Goal: Task Accomplishment & Management: Manage account settings

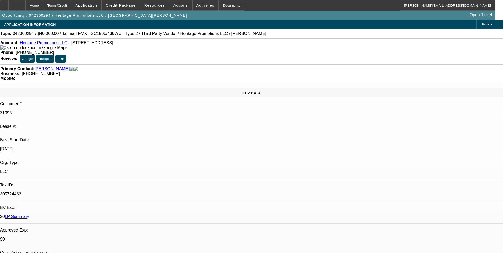
select select "0"
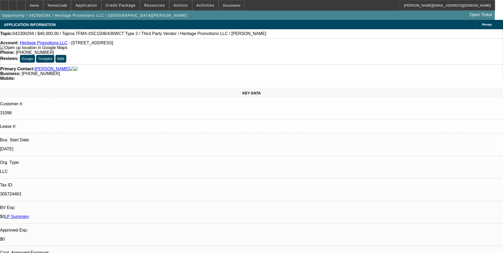
select select "0"
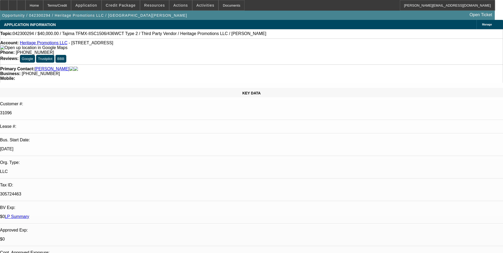
select select "0"
select select "1"
select select "6"
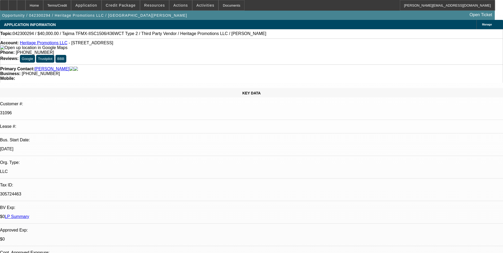
select select "1"
select select "6"
select select "1"
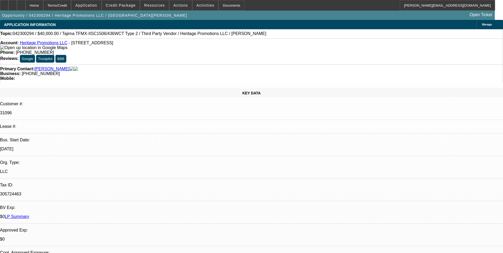
select select "6"
select select "1"
select select "6"
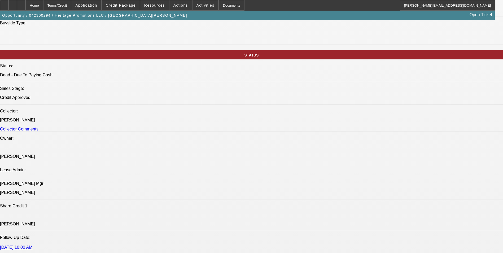
scroll to position [531, 0]
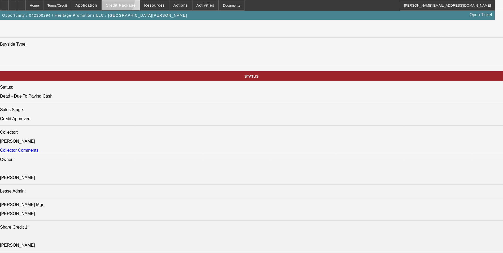
click at [124, 2] on span at bounding box center [121, 5] width 38 height 13
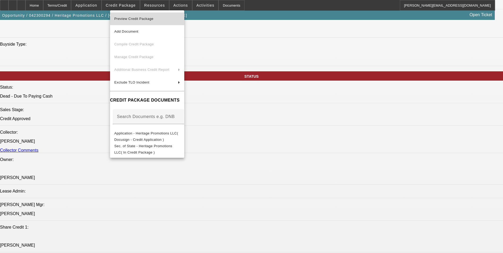
click at [142, 20] on span "Preview Credit Package" at bounding box center [133, 19] width 39 height 4
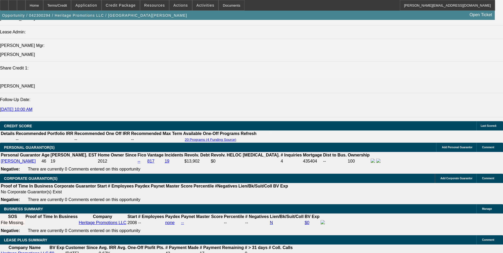
scroll to position [663, 0]
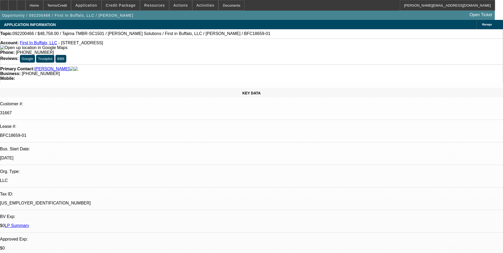
select select "0"
select select "2"
select select "0"
select select "6"
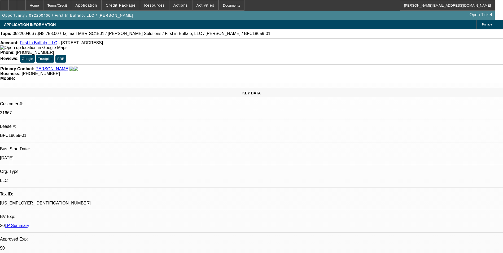
select select "0"
select select "2"
select select "0.1"
select select "4"
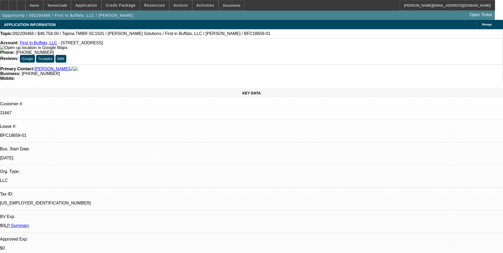
select select "0"
select select "2"
select select "0"
select select "6"
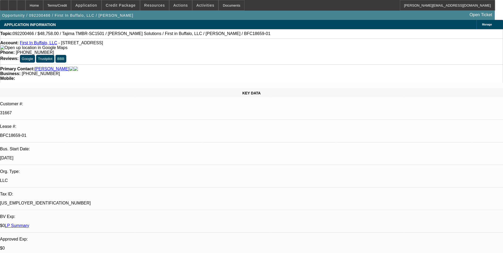
select select "0"
select select "2"
select select "0.1"
select select "4"
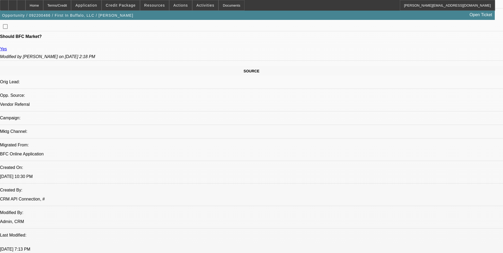
scroll to position [451, 0]
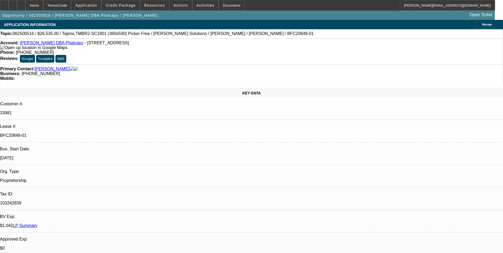
select select "0"
select select "0.1"
select select "5"
select select "0"
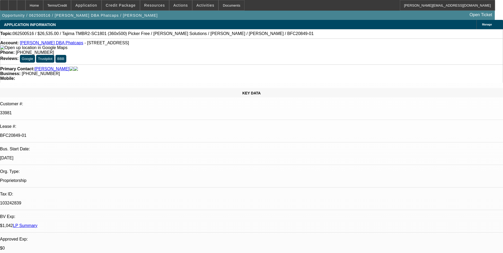
select select "0"
select select "0.1"
select select "5"
select select "0"
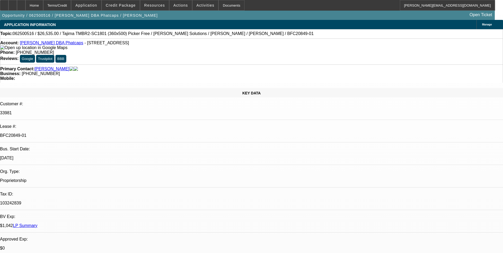
select select "0.1"
select select "5"
select select "0"
select select "0.1"
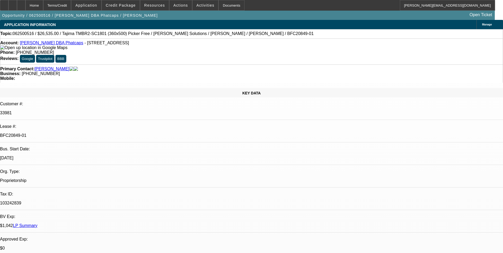
select select "5"
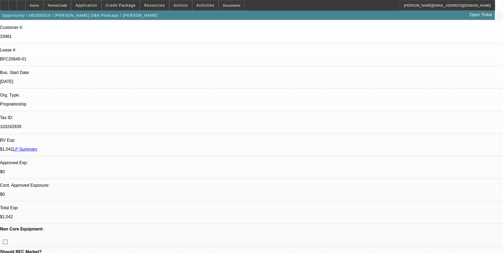
scroll to position [80, 0]
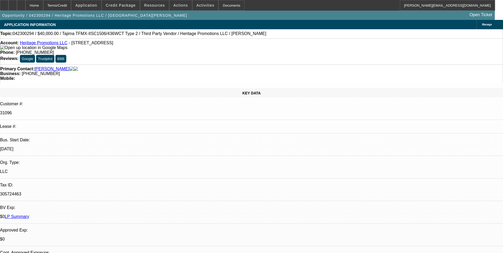
select select "0"
select select "6"
select select "0"
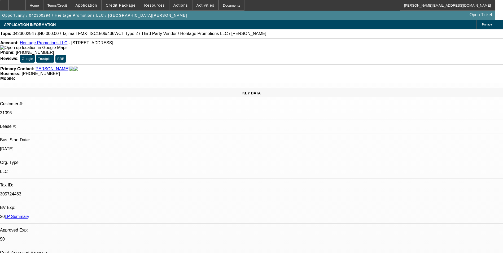
select select "0"
select select "6"
select select "0"
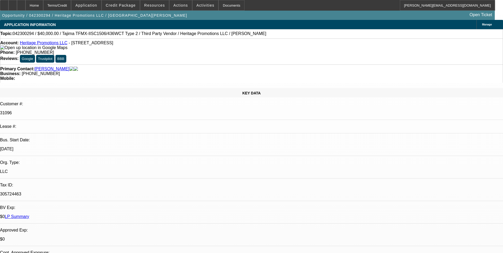
select select "0"
select select "6"
select select "0"
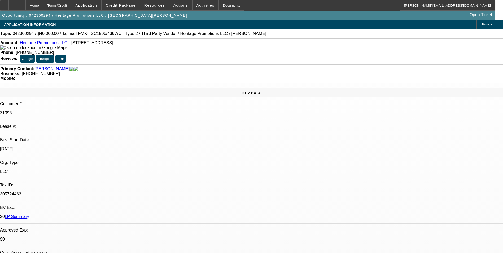
select select "6"
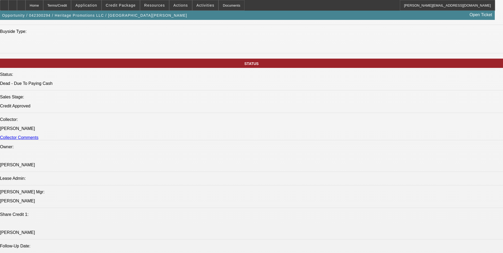
scroll to position [610, 0]
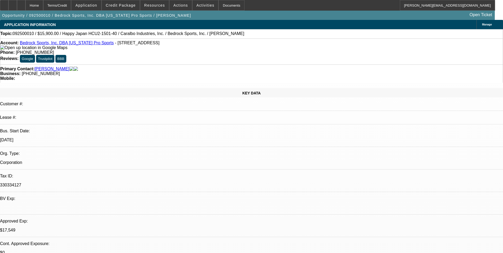
select select "0"
select select "0.1"
select select "0"
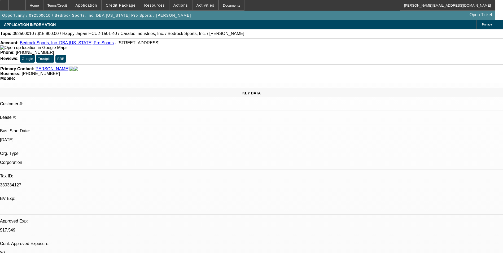
select select "0.1"
select select "0"
select select "2"
select select "0.1"
select select "0"
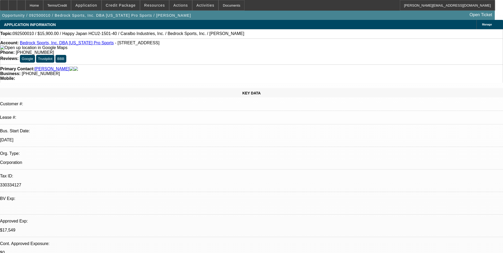
select select "2"
select select "0.1"
select select "1"
select select "4"
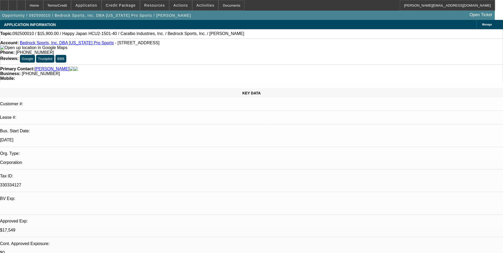
select select "1"
select select "4"
select select "1"
select select "2"
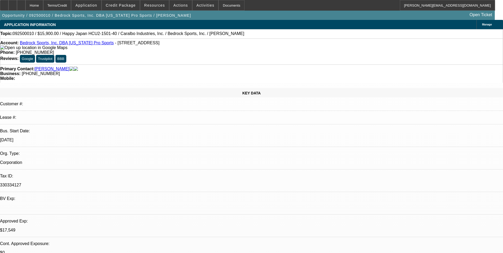
select select "4"
select select "1"
select select "2"
select select "4"
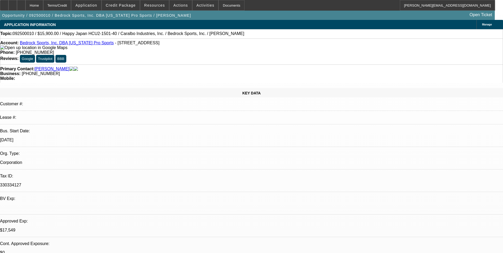
drag, startPoint x: 411, startPoint y: 100, endPoint x: 417, endPoint y: 105, distance: 8.1
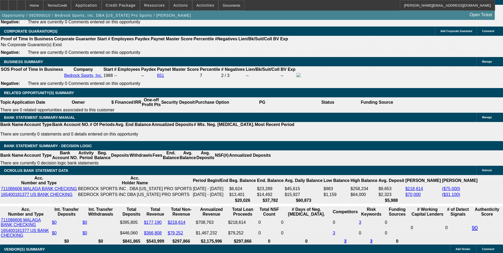
scroll to position [823, 0]
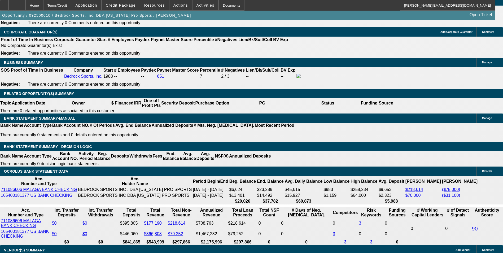
select select "0"
select select "0.1"
select select "4"
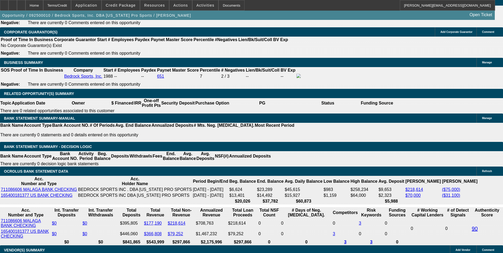
select select "0"
select select "2"
select select "0.1"
select select "4"
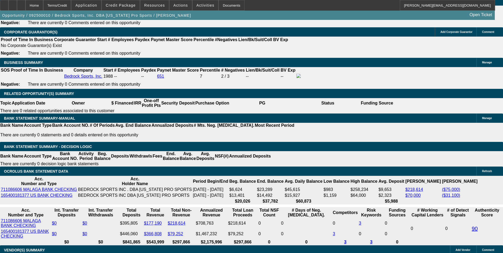
select select "0"
select select "2"
select select "0.1"
select select "4"
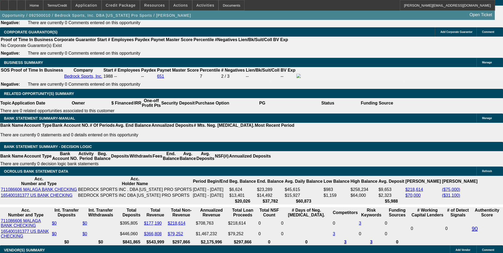
select select "0"
select select "2"
select select "0.1"
select select "4"
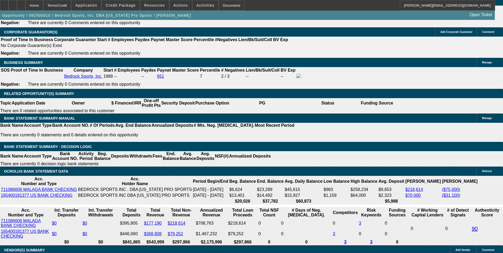
select select "0"
select select "0.1"
select select "4"
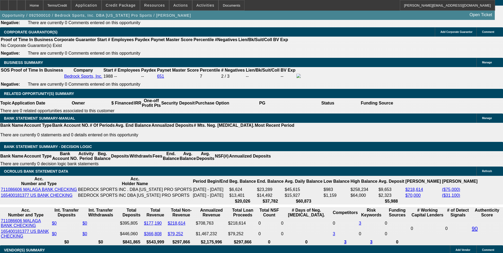
select select "0"
select select "0.1"
select select "4"
select select "0"
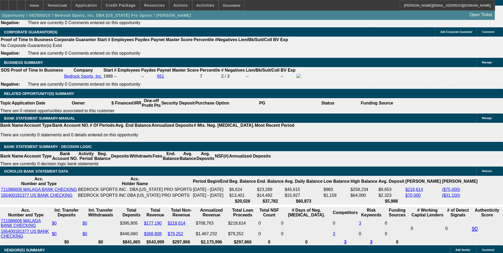
select select "2"
select select "0.1"
select select "4"
select select "0"
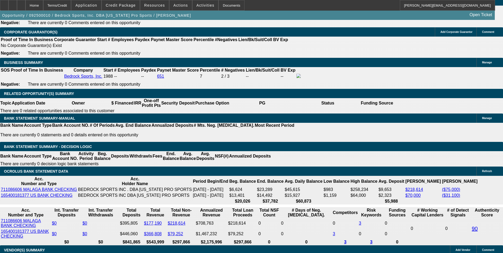
select select "2"
select select "0.1"
select select "4"
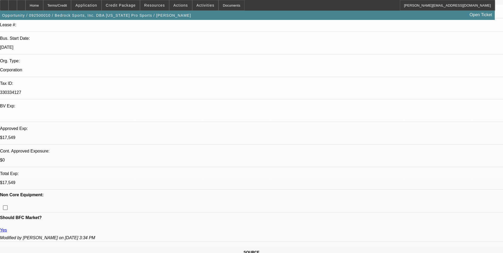
scroll to position [0, 0]
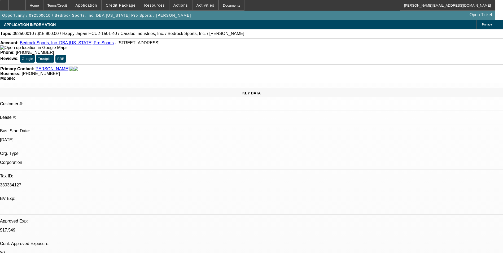
drag, startPoint x: 457, startPoint y: 33, endPoint x: 452, endPoint y: 36, distance: 5.7
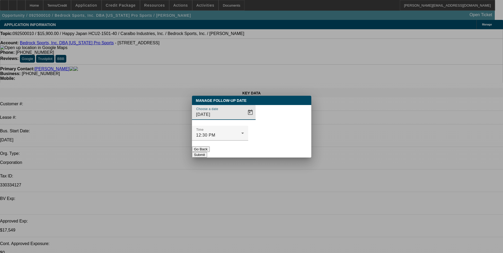
click at [210, 146] on button "Go Back" at bounding box center [201, 149] width 18 height 6
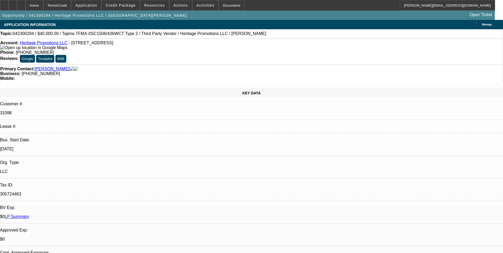
select select "0"
select select "6"
select select "0"
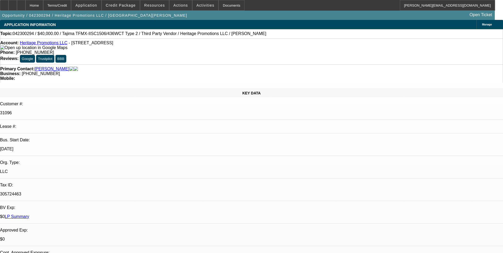
select select "0"
select select "6"
select select "0"
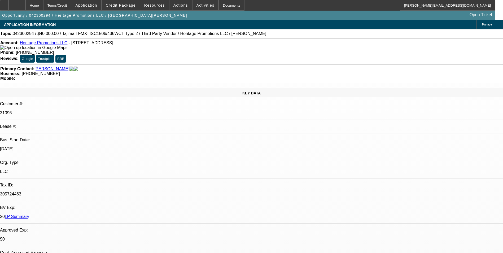
select select "0"
select select "6"
select select "0"
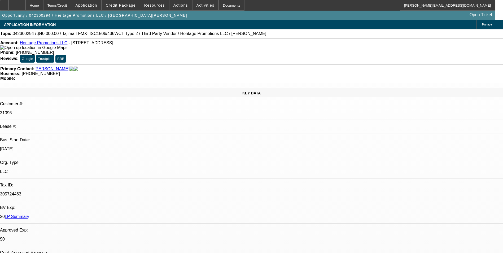
select select "6"
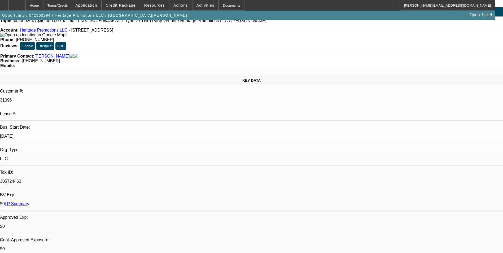
scroll to position [0, 0]
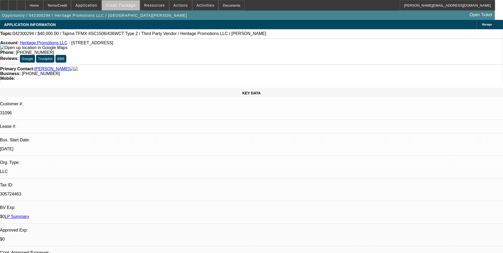
click at [130, 7] on span "Credit Package" at bounding box center [121, 5] width 30 height 4
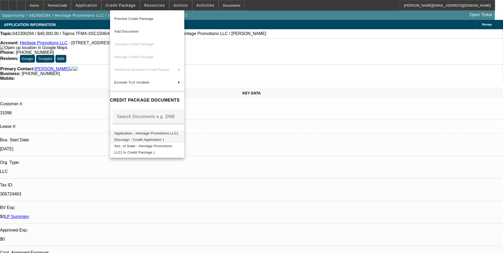
click at [165, 135] on span "Application - Heritage Promotions LLC( Docusign - Credit Application )" at bounding box center [146, 136] width 64 height 10
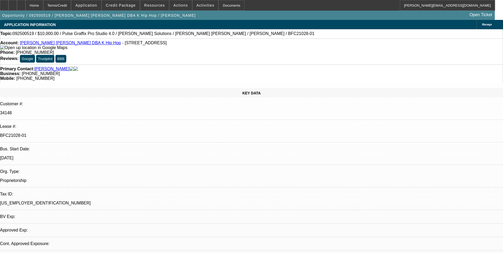
select select "0"
select select "2"
select select "0.1"
select select "0"
select select "2"
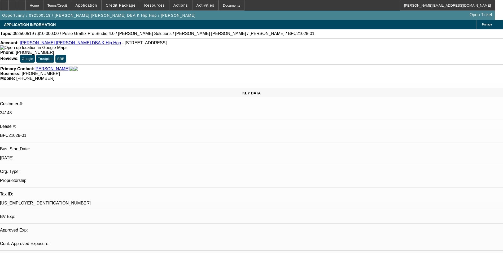
select select "0"
select select "2"
select select "0.1"
select select "0"
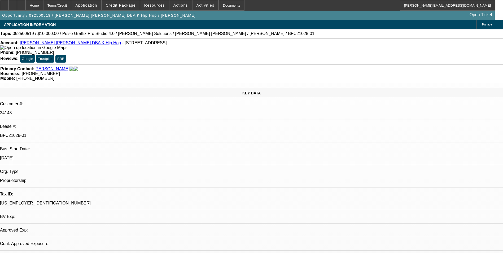
select select "2"
select select "0"
select select "1"
select select "2"
select select "4"
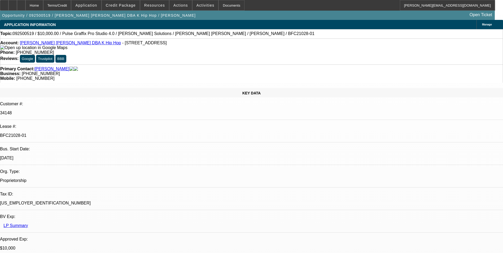
select select "1"
select select "2"
select select "6"
select select "1"
select select "2"
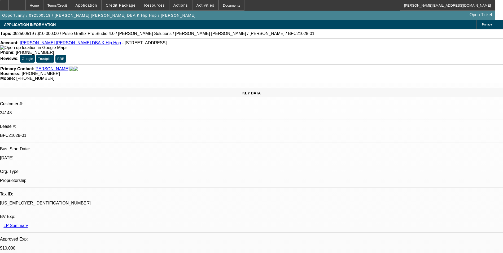
select select "4"
select select "1"
select select "2"
select select "6"
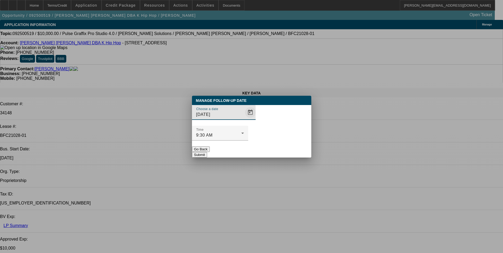
click at [244, 119] on span "Open calendar" at bounding box center [250, 112] width 13 height 13
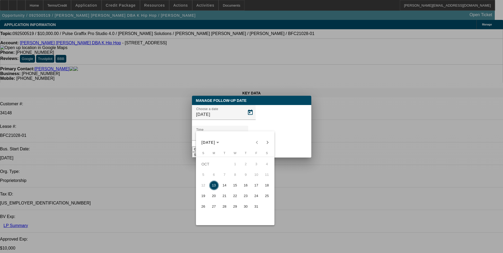
click at [247, 187] on span "16" at bounding box center [246, 186] width 10 height 10
type input "10/16/2025"
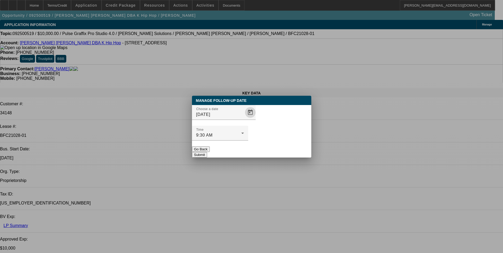
click at [207, 152] on button "Submit" at bounding box center [199, 155] width 15 height 6
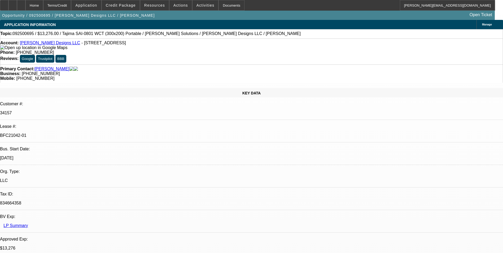
select select "0"
select select "2"
select select "0"
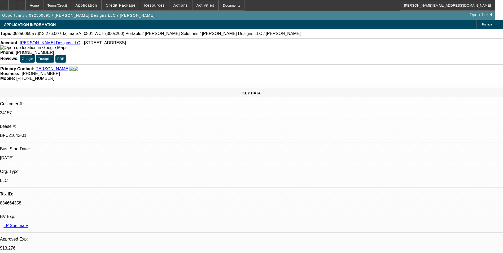
select select "2"
select select "0"
select select "2"
select select "0"
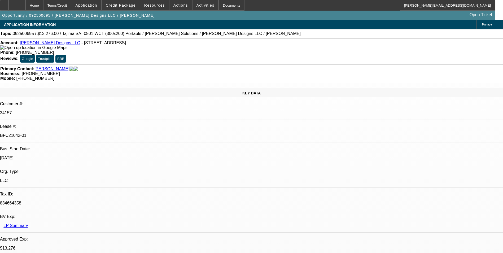
select select "0"
select select "2"
select select "0"
select select "1"
select select "2"
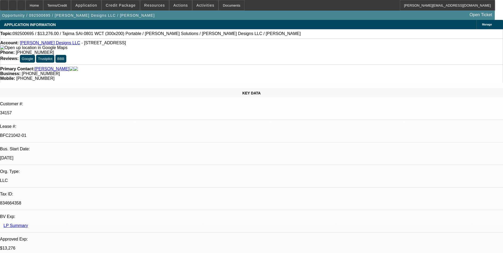
select select "6"
select select "1"
select select "2"
select select "6"
select select "1"
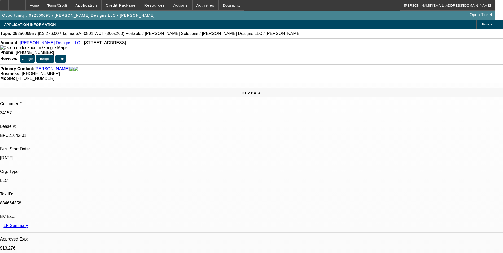
select select "2"
select select "6"
select select "1"
select select "2"
select select "6"
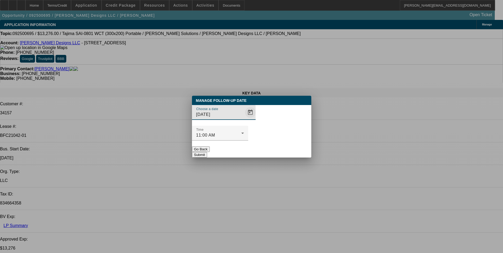
click at [245, 119] on span "Open calendar" at bounding box center [250, 112] width 13 height 13
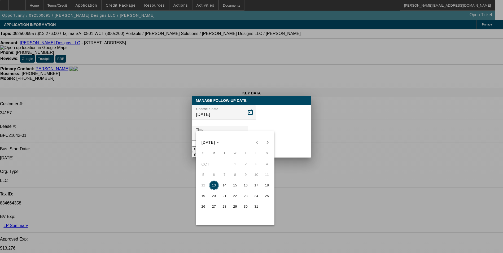
click at [254, 188] on span "17" at bounding box center [257, 186] width 10 height 10
type input "10/17/2025"
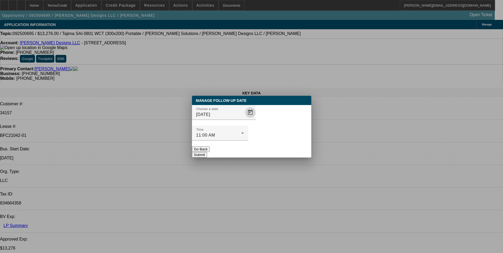
click at [207, 152] on button "Submit" at bounding box center [199, 155] width 15 height 6
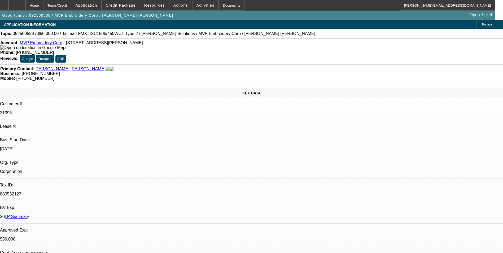
select select "0"
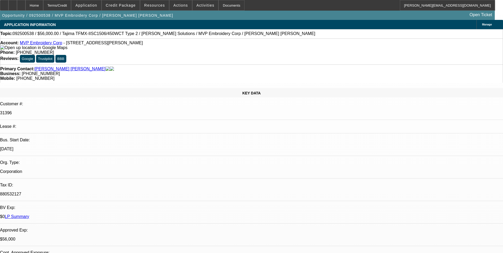
select select "0"
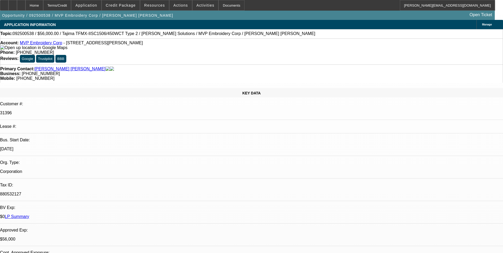
select select "2"
select select "0"
select select "1"
select select "6"
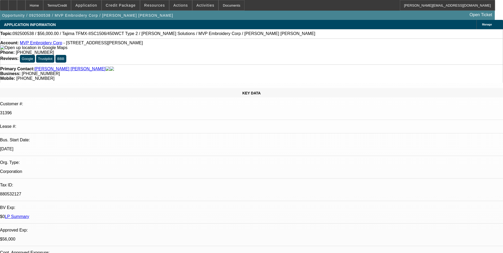
select select "1"
select select "6"
select select "1"
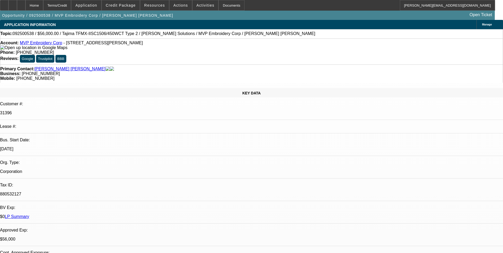
select select "6"
select select "1"
select select "2"
select select "6"
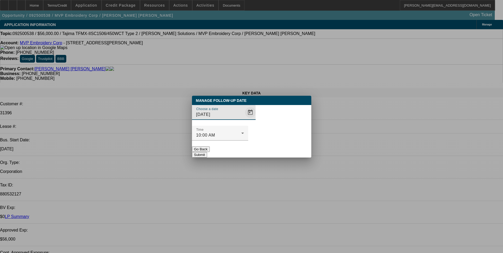
click at [244, 119] on span "Open calendar" at bounding box center [250, 112] width 13 height 13
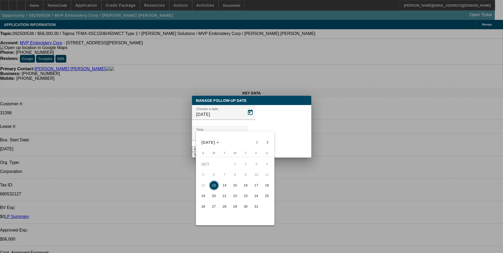
click at [230, 188] on button "14" at bounding box center [224, 185] width 11 height 11
type input "[DATE]"
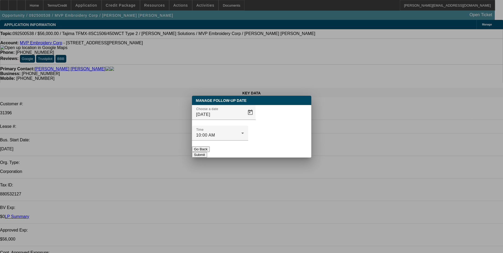
click at [207, 152] on button "Submit" at bounding box center [199, 155] width 15 height 6
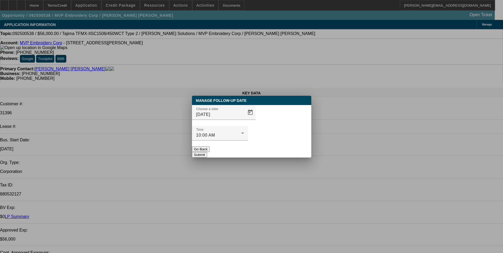
click at [210, 146] on button "Go Back" at bounding box center [201, 149] width 18 height 6
